Goal: Task Accomplishment & Management: Use online tool/utility

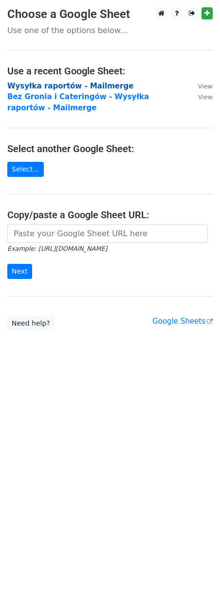
click at [73, 88] on strong "Wysyłka raportów - Mailmerge" at bounding box center [70, 86] width 126 height 9
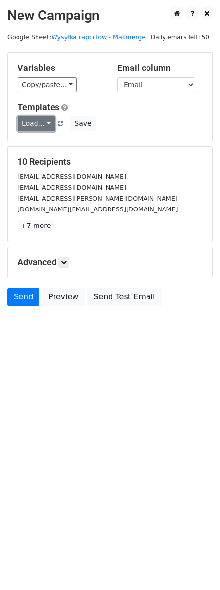
click at [33, 129] on link "Load..." at bounding box center [36, 123] width 37 height 15
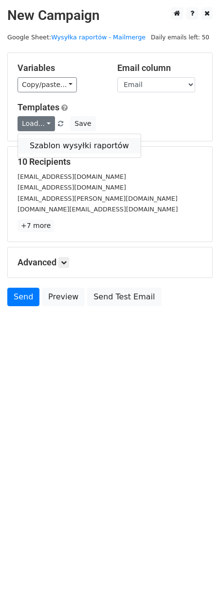
click at [41, 144] on link "Szablon wysyłki raportów" at bounding box center [79, 146] width 123 height 16
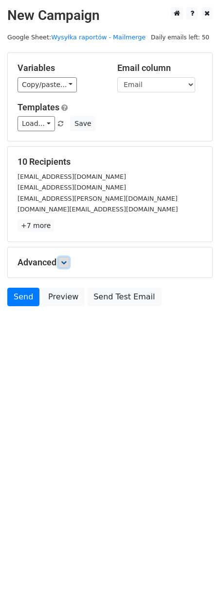
click at [61, 267] on link at bounding box center [63, 262] width 11 height 11
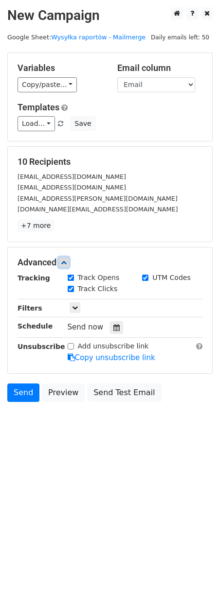
click at [69, 260] on link at bounding box center [63, 262] width 11 height 11
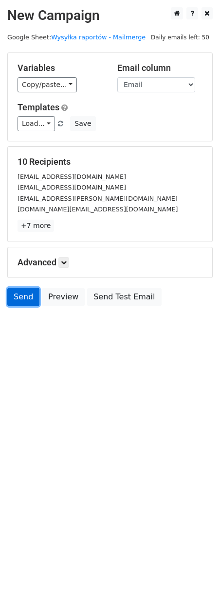
click at [20, 302] on link "Send" at bounding box center [23, 297] width 32 height 18
click at [65, 266] on link at bounding box center [63, 262] width 11 height 11
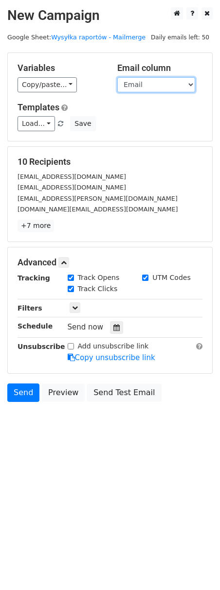
click at [170, 80] on select "Nazwa klienta Email CC Link_raportu Tytul_maila" at bounding box center [156, 84] width 78 height 15
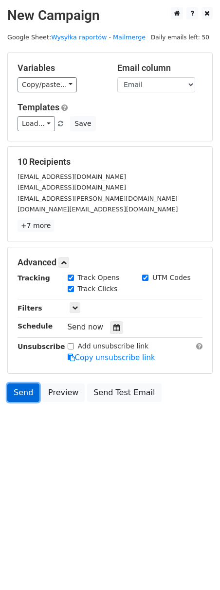
click at [13, 392] on link "Send" at bounding box center [23, 393] width 32 height 18
